Goal: Use online tool/utility: Utilize a website feature to perform a specific function

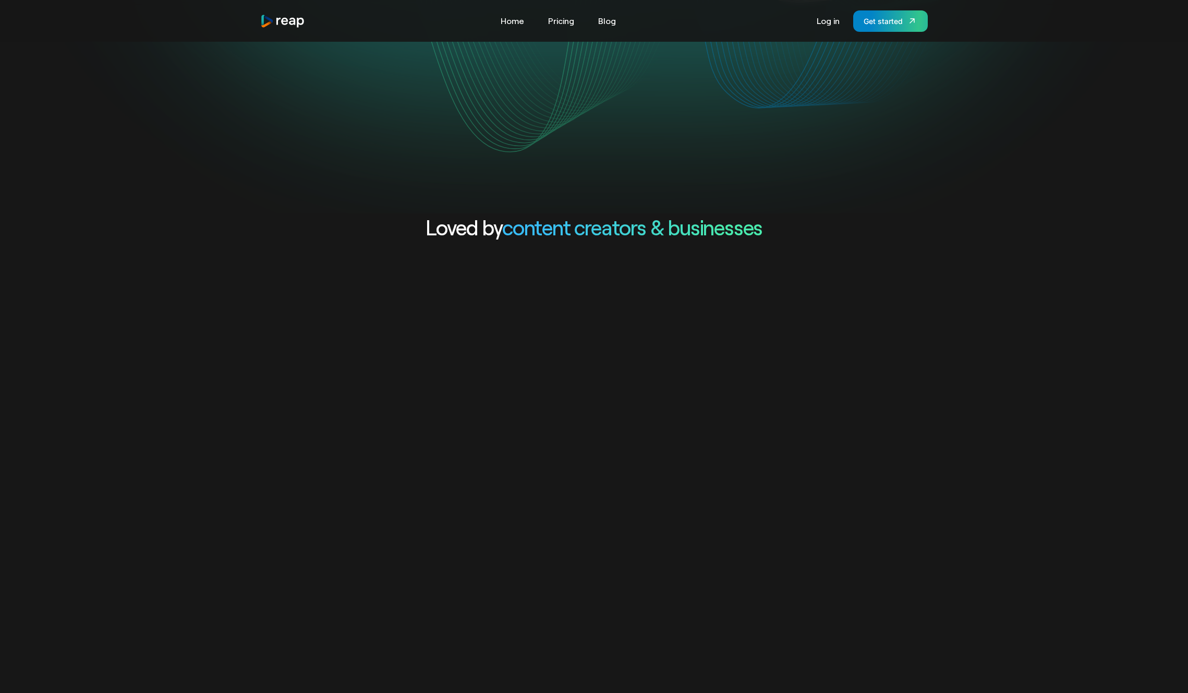
scroll to position [392, 0]
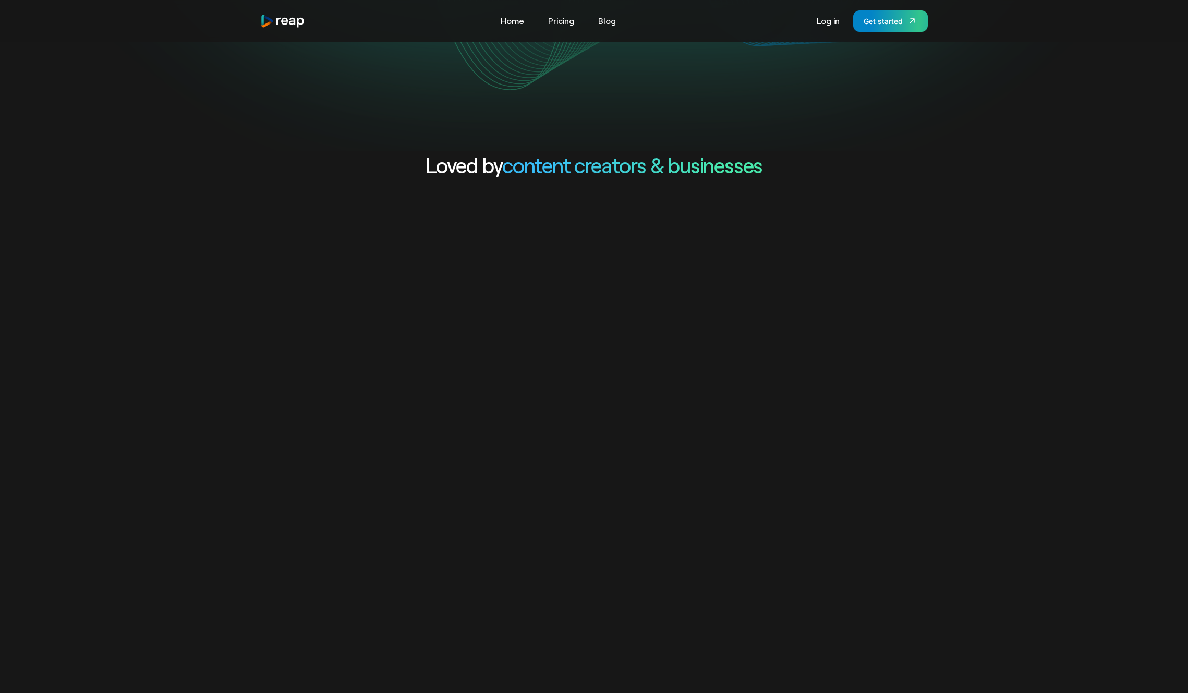
click at [462, 349] on video "Your browser does not support the video tag." at bounding box center [593, 460] width 1001 height 501
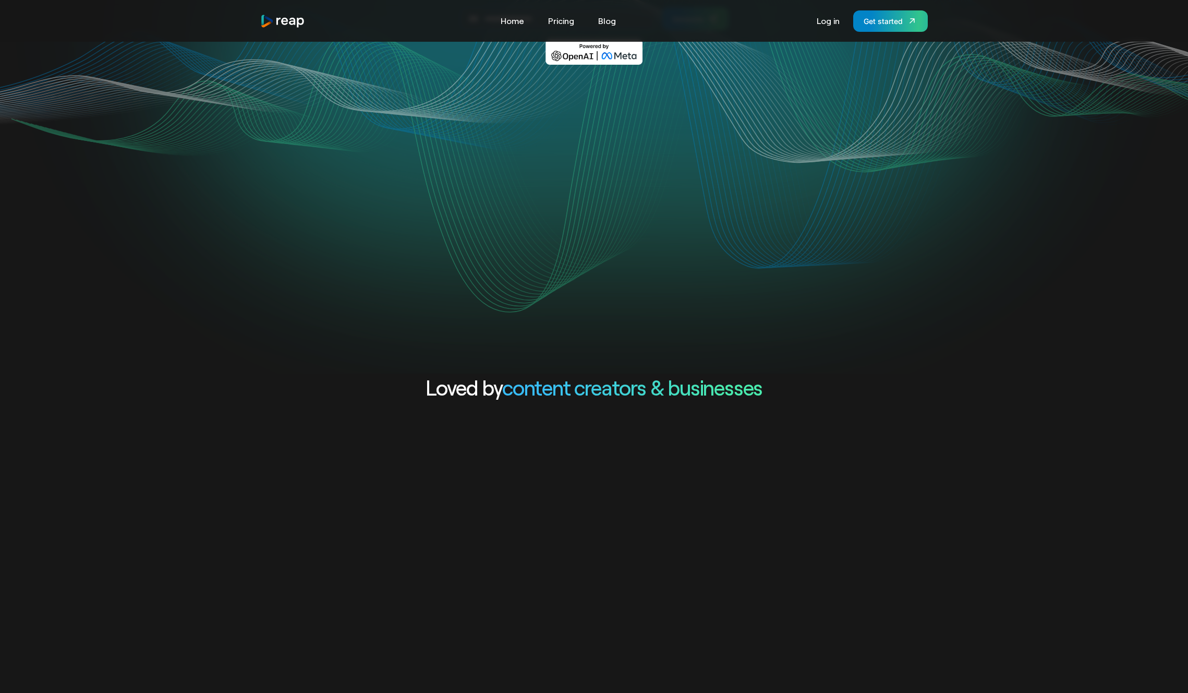
scroll to position [0, 0]
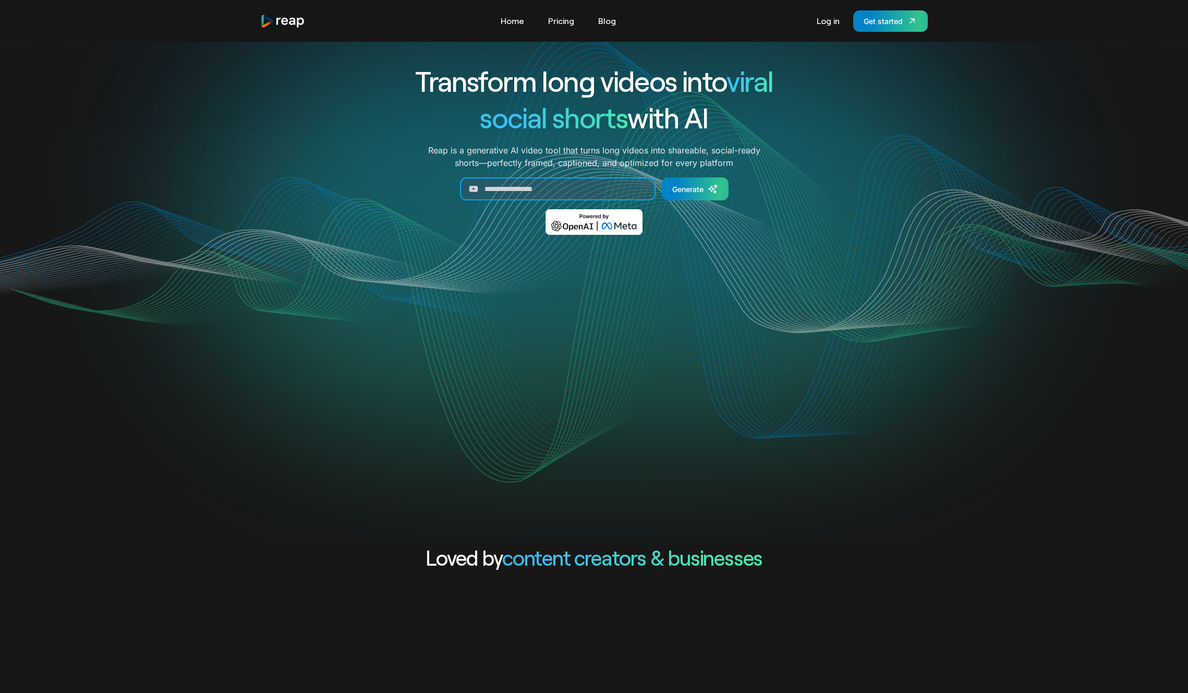
click at [546, 185] on input "Generate Form" at bounding box center [558, 188] width 196 height 23
paste input "**********"
type input "**********"
click at [721, 194] on link "Generate" at bounding box center [695, 188] width 67 height 23
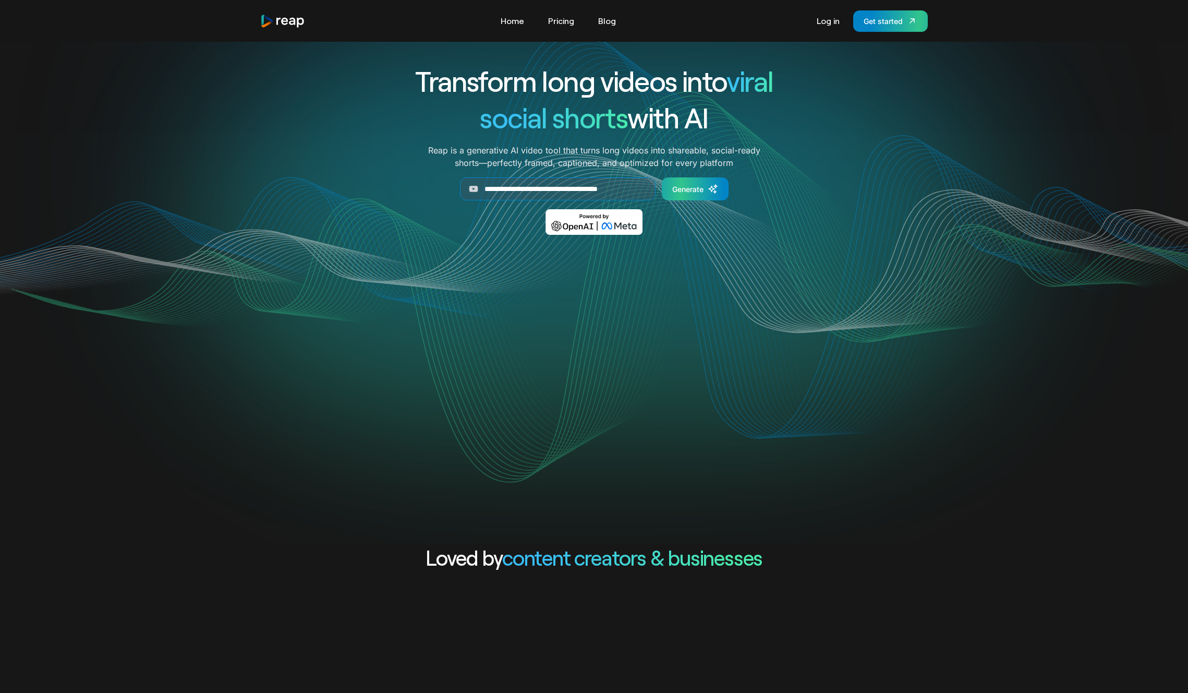
scroll to position [0, 0]
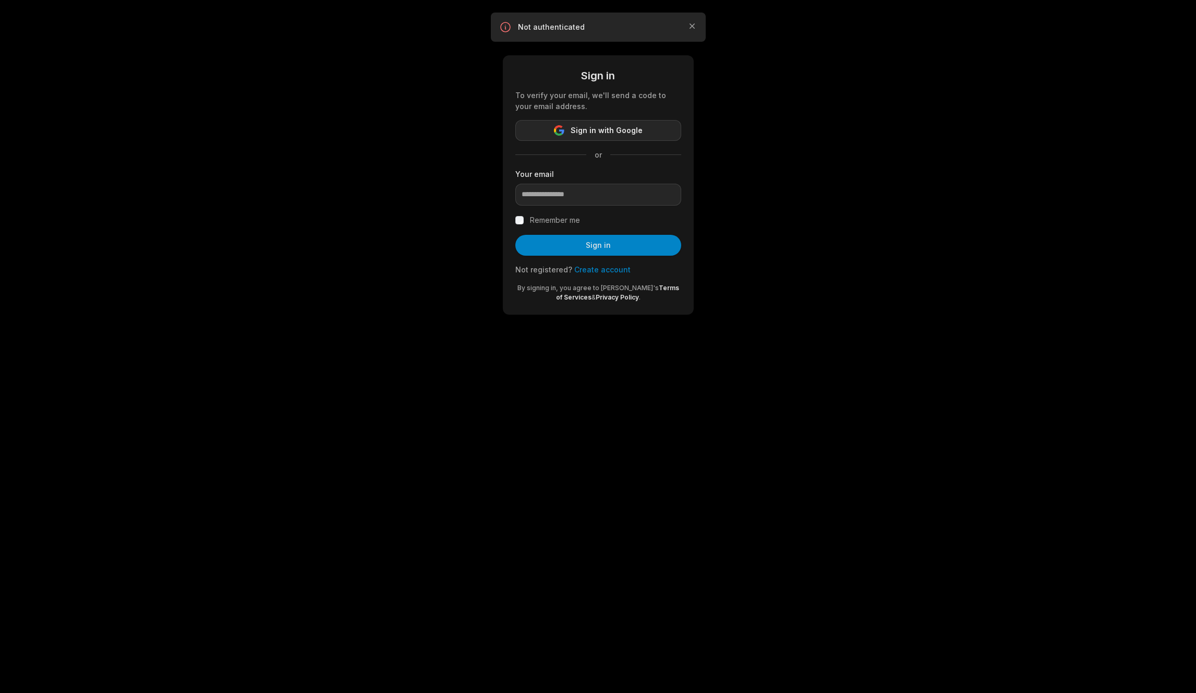
click at [593, 123] on button "Sign in with Google" at bounding box center [598, 130] width 166 height 21
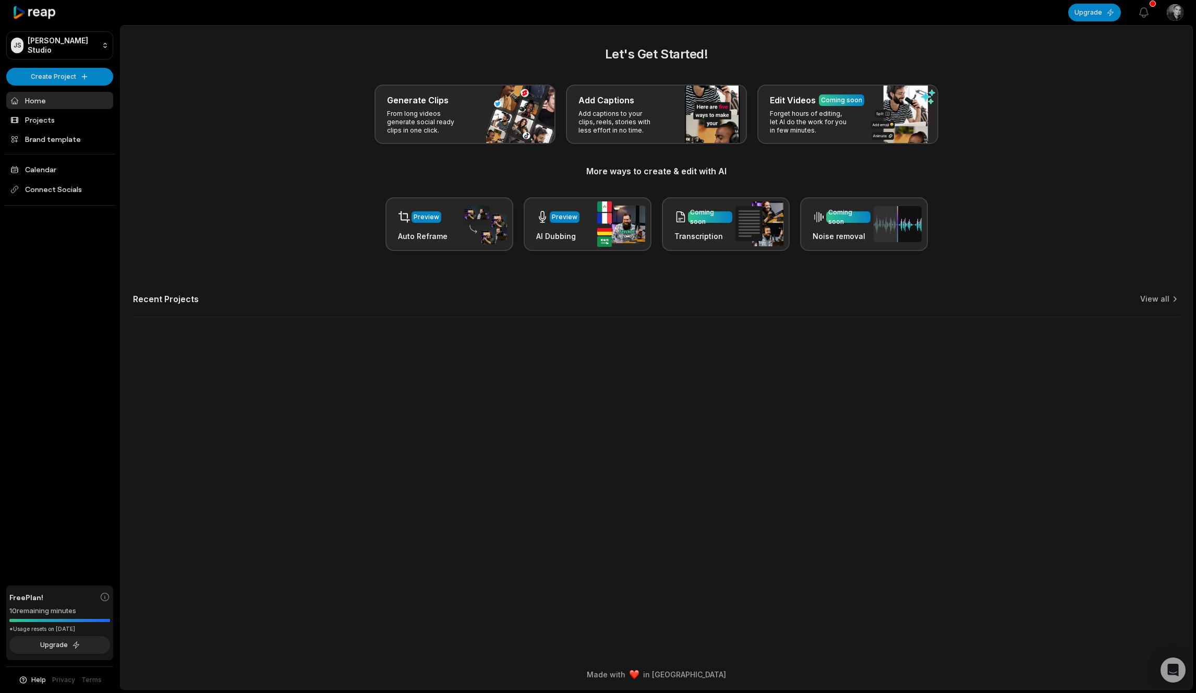
click at [228, 285] on div "Let's Get Started! Generate Clips From long videos generate social ready clips …" at bounding box center [656, 187] width 1072 height 285
click at [430, 120] on p "From long videos generate social ready clips in one click." at bounding box center [427, 122] width 81 height 25
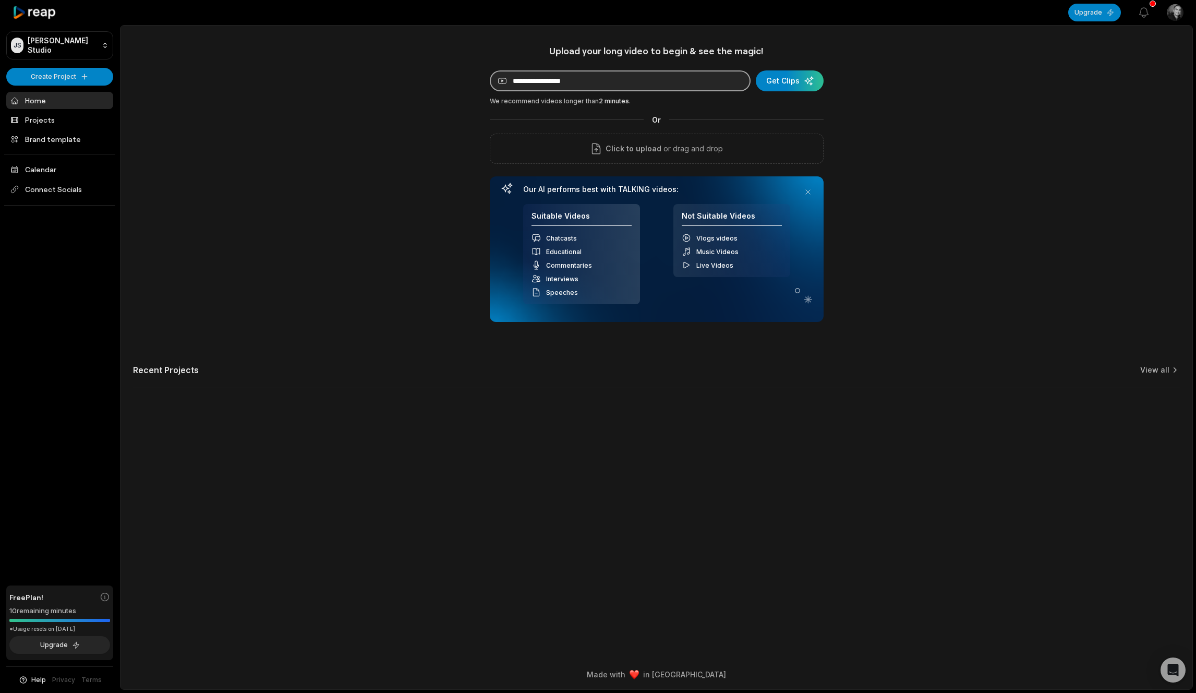
click at [580, 77] on input at bounding box center [620, 80] width 261 height 21
paste input "**********"
type input "**********"
click at [804, 81] on div "submit" at bounding box center [790, 80] width 68 height 21
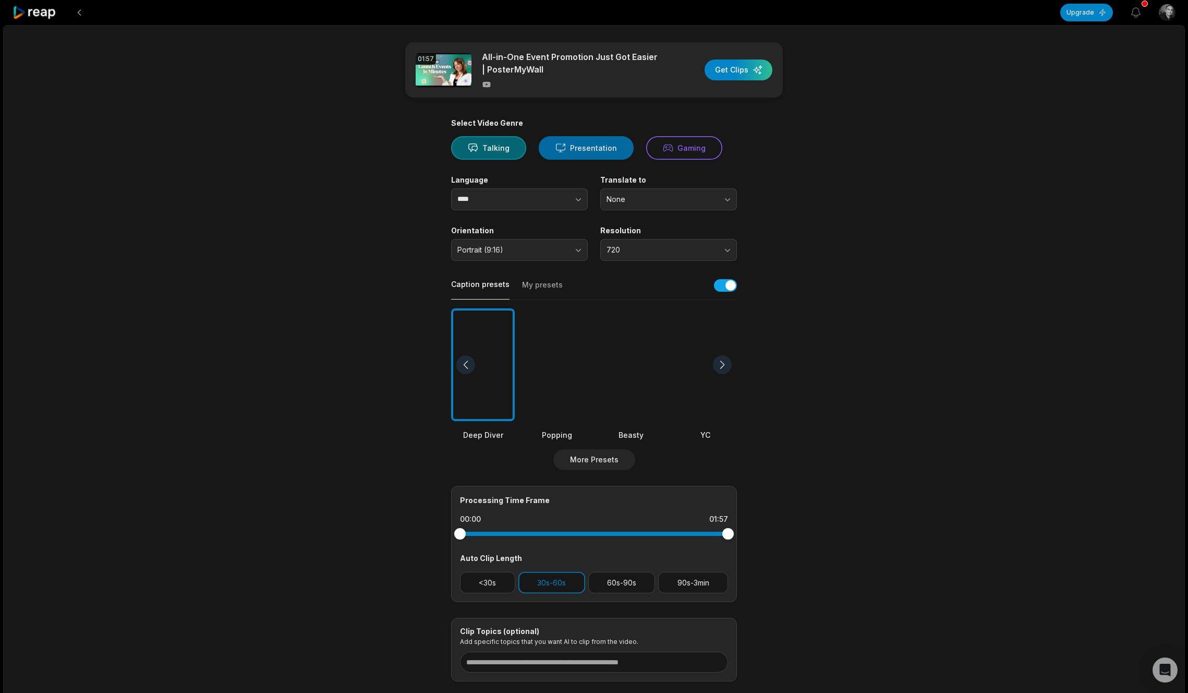
click at [574, 154] on button "Presentation" at bounding box center [586, 147] width 95 height 23
click at [662, 247] on span "720" at bounding box center [662, 249] width 110 height 9
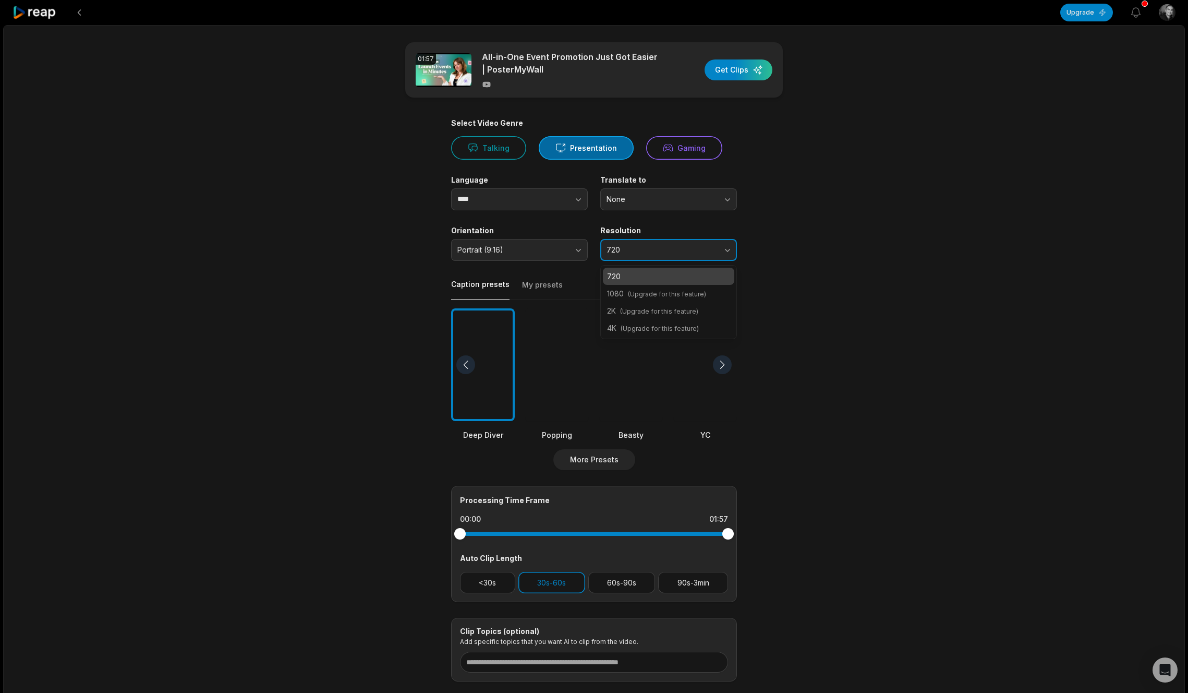
click at [662, 247] on span "720" at bounding box center [662, 249] width 110 height 9
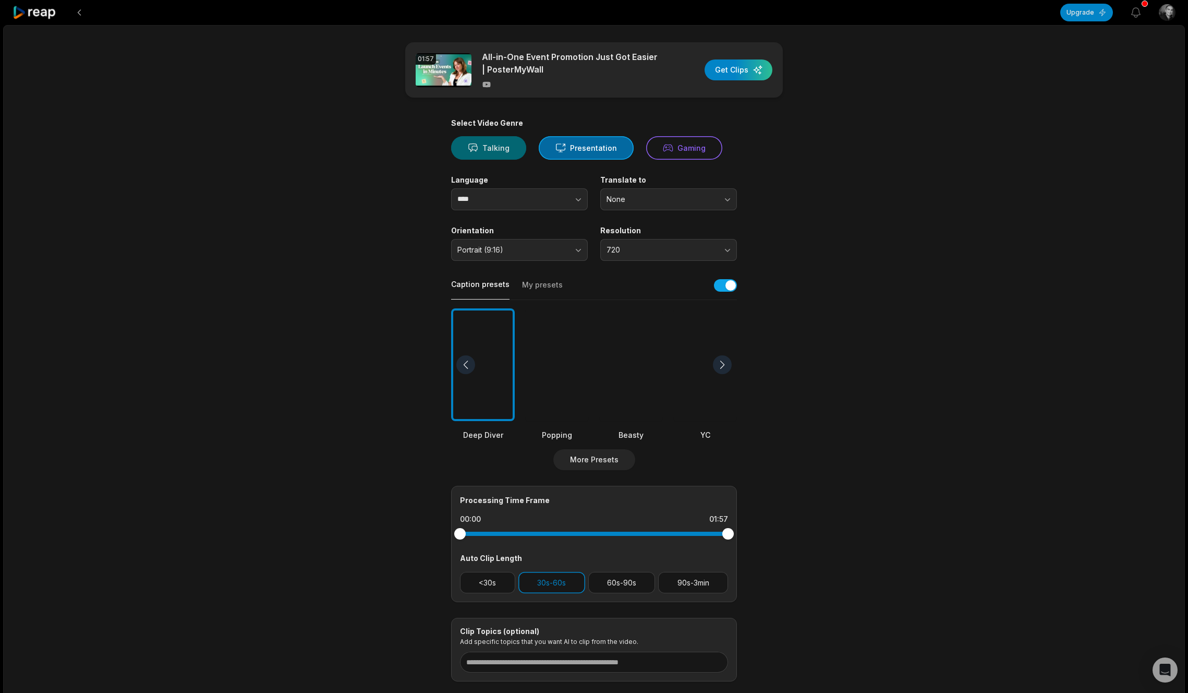
click at [478, 146] on button "Talking" at bounding box center [488, 147] width 75 height 23
click at [580, 146] on button "Presentation" at bounding box center [586, 147] width 95 height 23
click at [617, 325] on div at bounding box center [631, 364] width 64 height 113
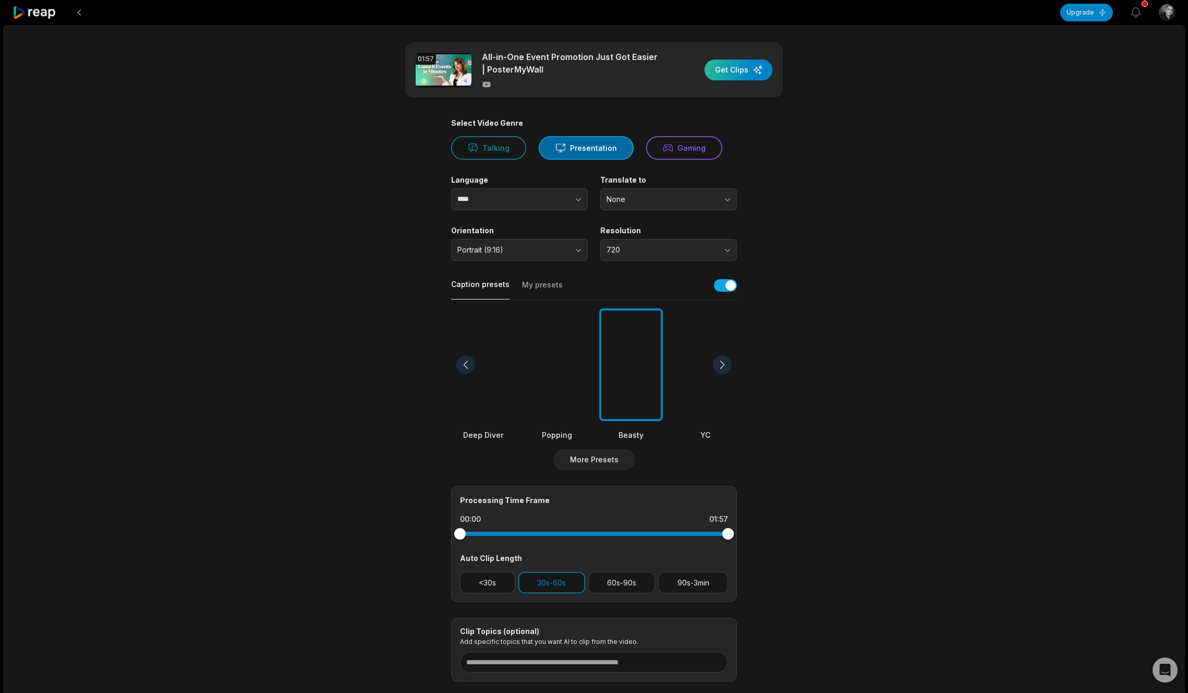
click at [741, 74] on div "button" at bounding box center [739, 69] width 68 height 21
click at [483, 586] on button "<30s" at bounding box center [487, 582] width 55 height 21
click at [806, 176] on main "01:57 All-in-One Event Promotion Just Got Easier | PosterMyWall Get Clips Selec…" at bounding box center [594, 361] width 505 height 639
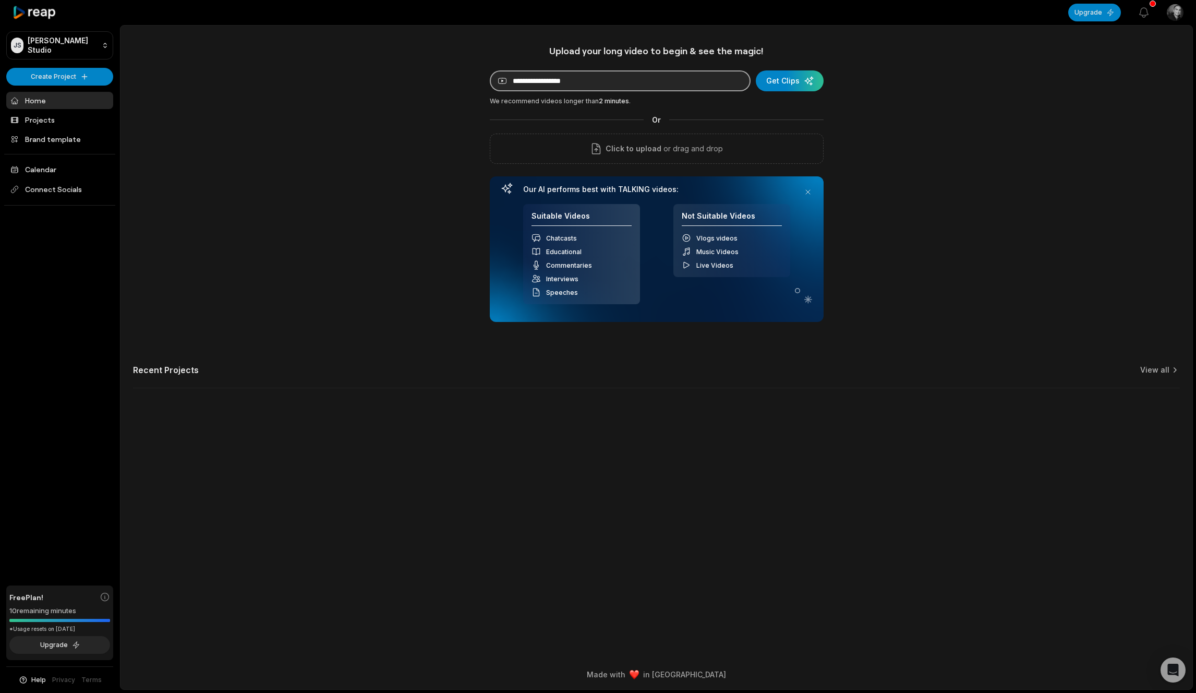
click at [603, 83] on input at bounding box center [620, 80] width 261 height 21
paste input "**********"
type input "**********"
click at [808, 82] on div "submit" at bounding box center [790, 80] width 68 height 21
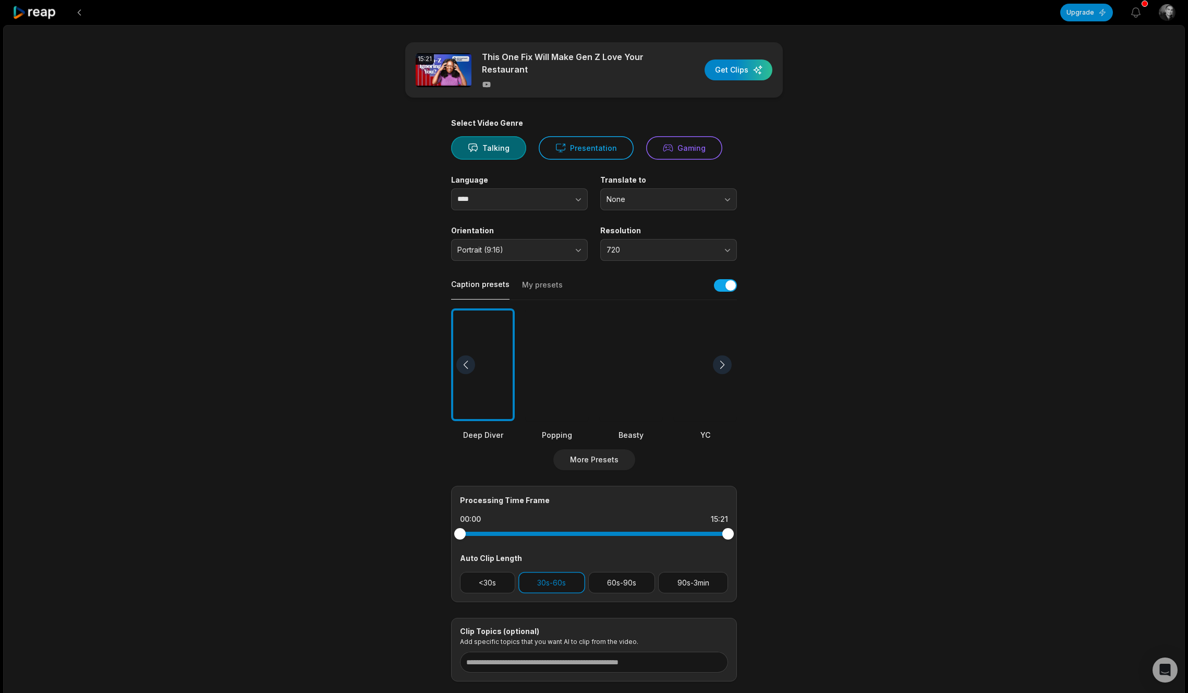
click at [637, 381] on div at bounding box center [631, 364] width 64 height 113
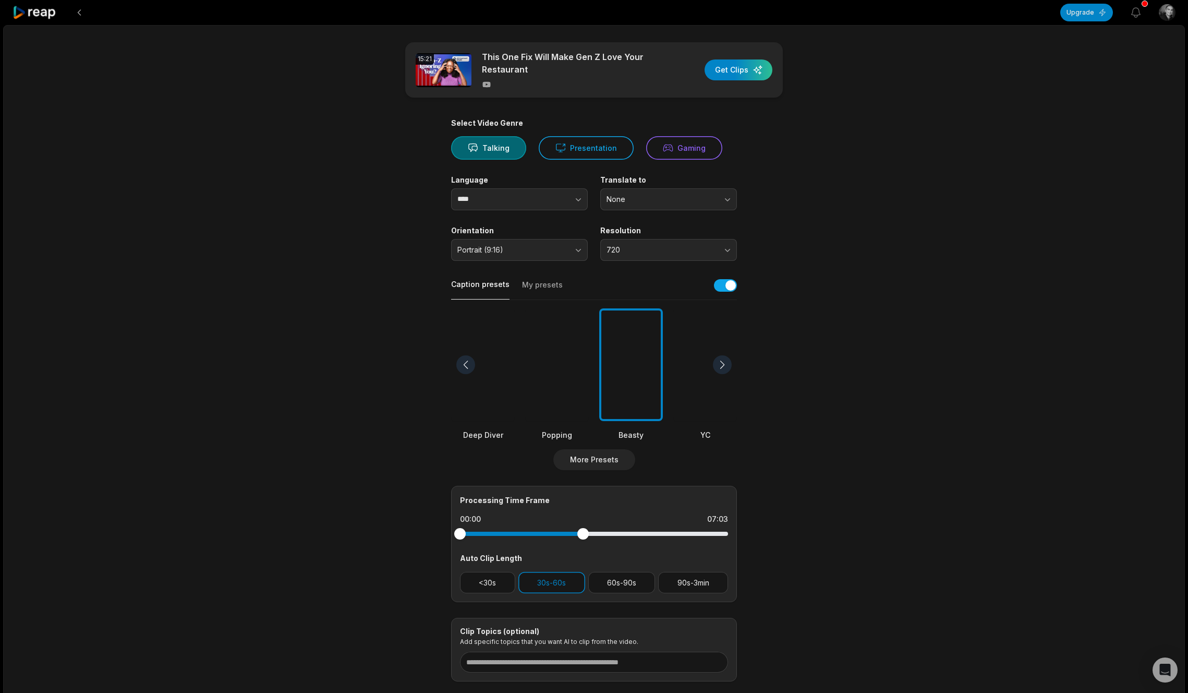
drag, startPoint x: 729, startPoint y: 536, endPoint x: 583, endPoint y: 534, distance: 145.5
click at [583, 534] on div at bounding box center [582, 533] width 11 height 11
click at [719, 67] on div "button" at bounding box center [739, 69] width 68 height 21
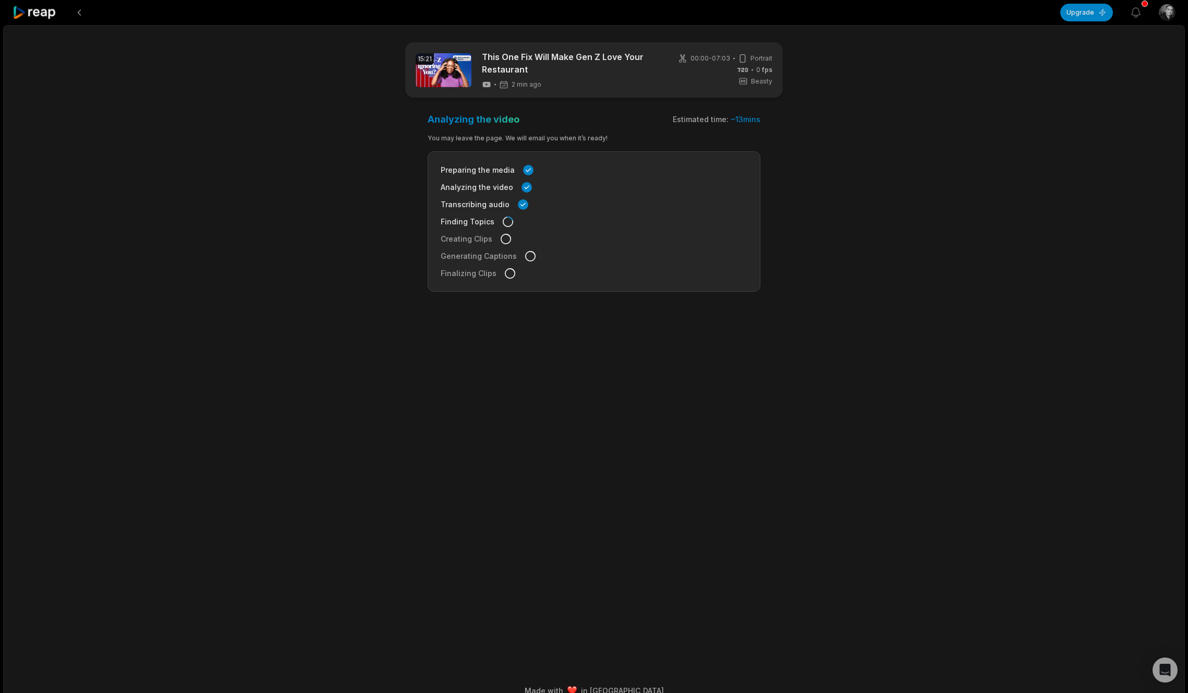
click at [326, 227] on div "15:21 This One Fix Will Make Gen Z Love Your Restaurant 2 min ago 00:00 - 07:03…" at bounding box center [594, 365] width 1182 height 681
click at [238, 156] on div "15:21 This One Fix Will Make Gen Z Love Your Restaurant 4 min ago English en 00…" at bounding box center [594, 365] width 1182 height 681
